Goal: Task Accomplishment & Management: Manage account settings

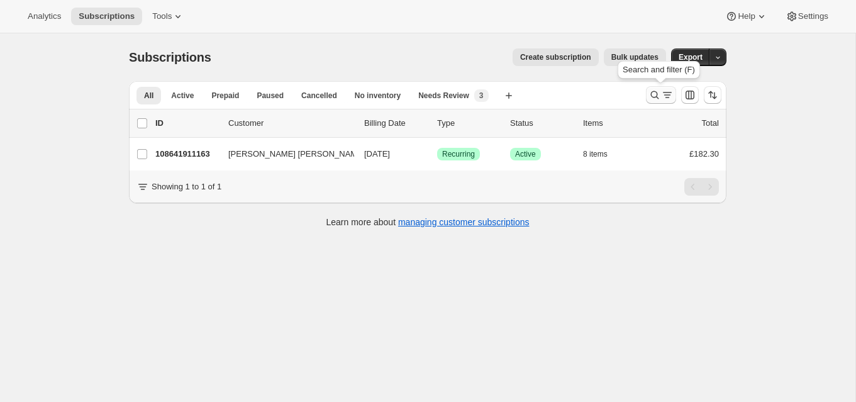
click at [655, 92] on icon "Search and filter results" at bounding box center [654, 95] width 13 height 13
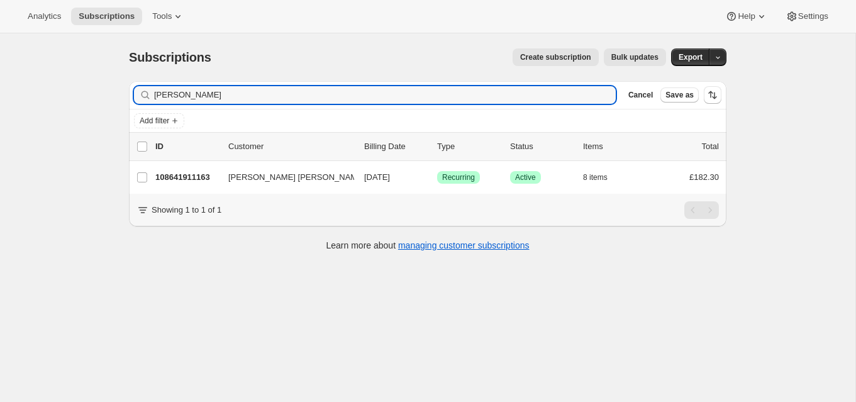
drag, startPoint x: 210, startPoint y: 94, endPoint x: 133, endPoint y: 86, distance: 77.1
click at [134, 87] on div "[PERSON_NAME] Clear" at bounding box center [375, 95] width 482 height 18
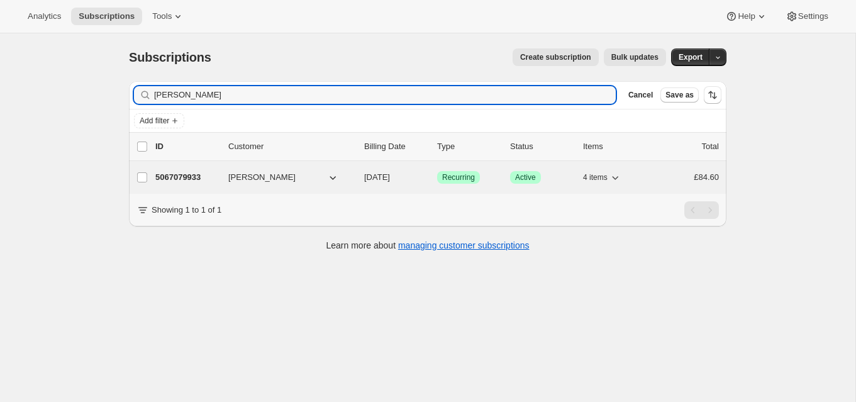
type input "[PERSON_NAME]"
click at [208, 174] on p "5067079933" at bounding box center [186, 177] width 63 height 13
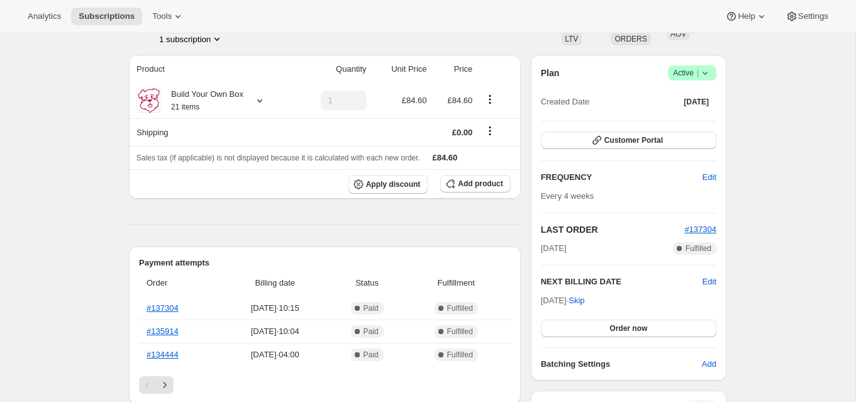
scroll to position [95, 0]
click at [262, 99] on icon at bounding box center [259, 99] width 13 height 13
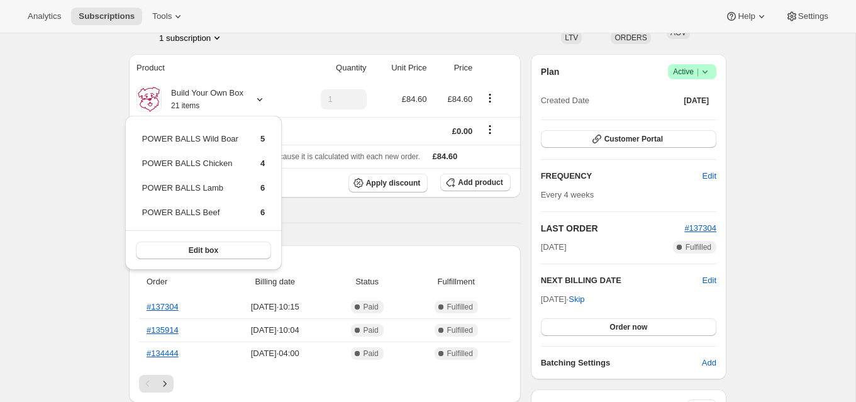
drag, startPoint x: 319, startPoint y: 41, endPoint x: 331, endPoint y: 51, distance: 16.1
click at [319, 41] on div "1 subscription" at bounding box center [274, 37] width 230 height 13
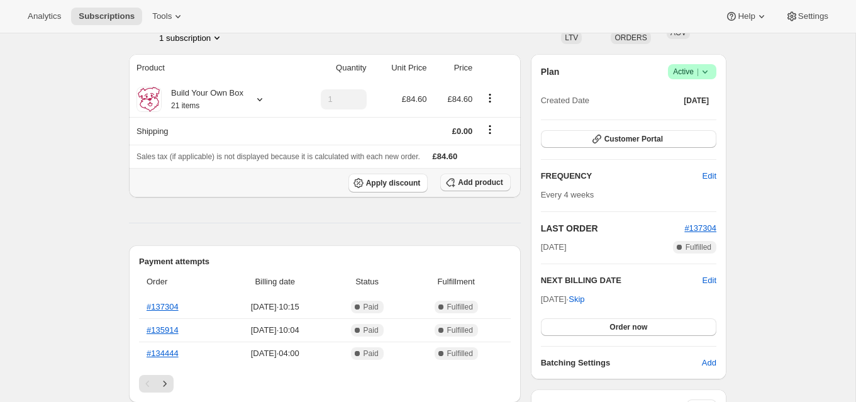
click at [466, 179] on span "Add product" at bounding box center [480, 182] width 45 height 10
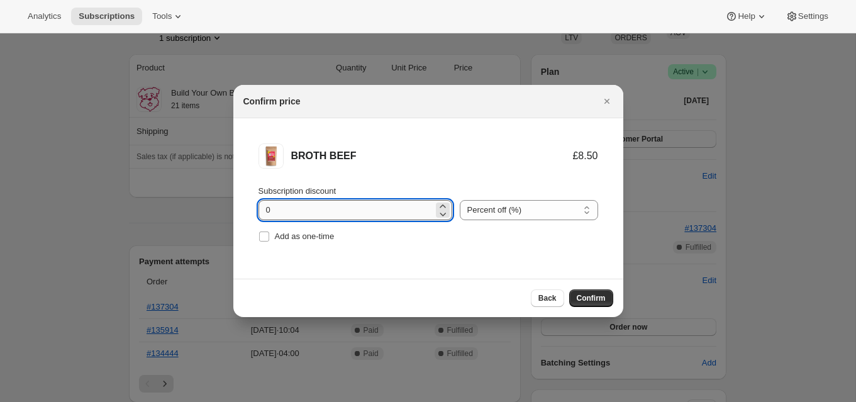
drag, startPoint x: 266, startPoint y: 209, endPoint x: 277, endPoint y: 209, distance: 10.7
click at [277, 209] on input "0" at bounding box center [345, 210] width 175 height 20
type input "25"
click at [263, 238] on input "Add as one-time" at bounding box center [264, 236] width 10 height 10
checkbox input "true"
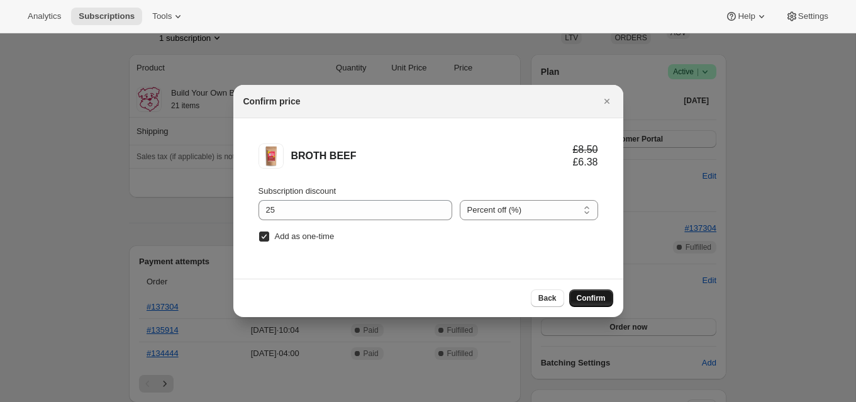
click at [596, 292] on button "Confirm" at bounding box center [591, 298] width 44 height 18
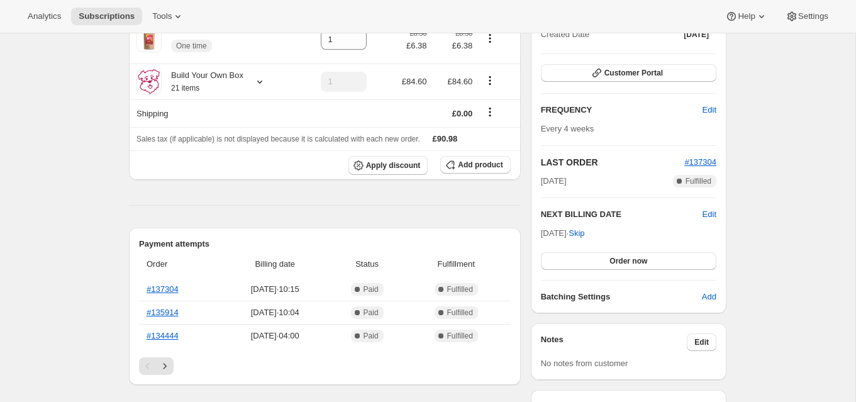
scroll to position [162, 0]
